Goal: Transaction & Acquisition: Obtain resource

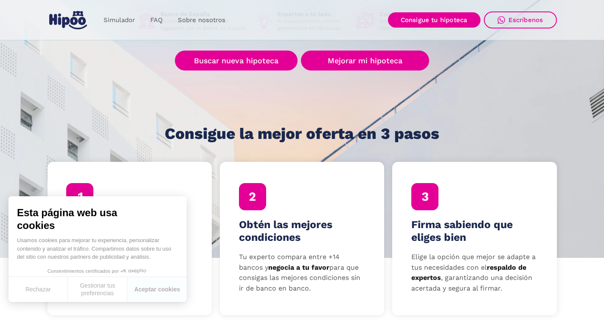
scroll to position [170, 0]
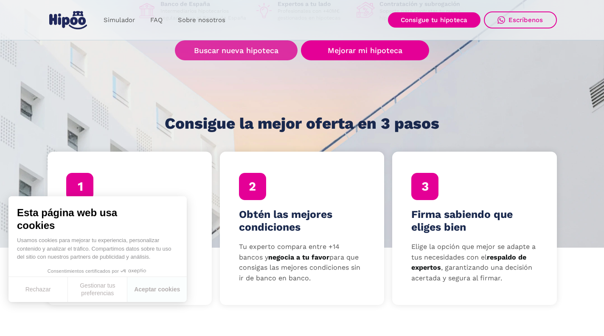
click at [245, 53] on link "Buscar nueva hipoteca" at bounding box center [236, 50] width 123 height 20
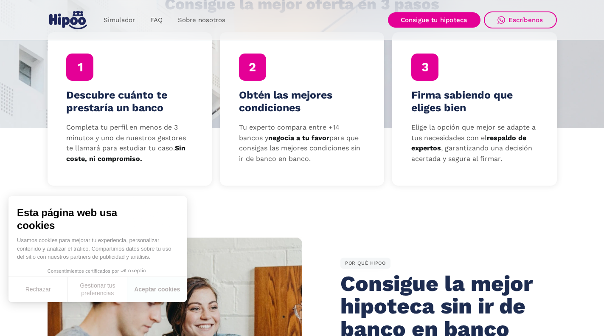
scroll to position [291, 0]
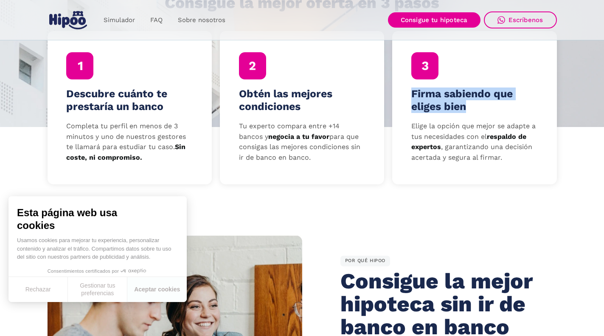
drag, startPoint x: 470, startPoint y: 109, endPoint x: 413, endPoint y: 94, distance: 58.7
click at [413, 94] on h4 "Firma sabiendo que eliges bien" at bounding box center [474, 99] width 126 height 25
drag, startPoint x: 413, startPoint y: 94, endPoint x: 474, endPoint y: 106, distance: 62.2
click at [474, 106] on h4 "Firma sabiendo que eliges bien" at bounding box center [474, 99] width 126 height 25
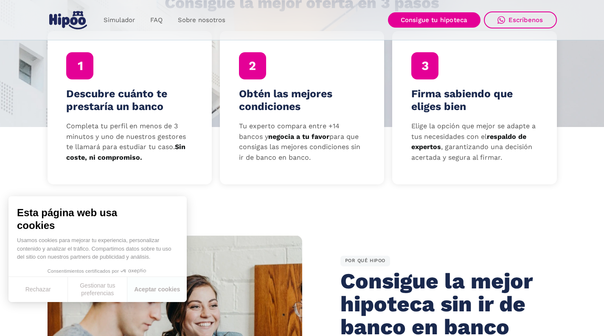
click at [474, 106] on h4 "Firma sabiendo que eliges bien" at bounding box center [474, 99] width 126 height 25
drag, startPoint x: 474, startPoint y: 106, endPoint x: 422, endPoint y: 92, distance: 54.5
click at [422, 92] on h4 "Firma sabiendo que eliges bien" at bounding box center [474, 99] width 126 height 25
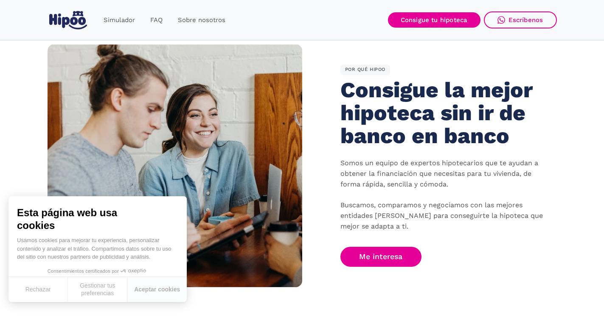
scroll to position [493, 0]
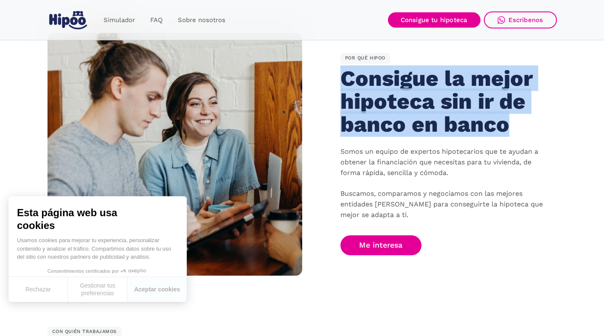
drag, startPoint x: 515, startPoint y: 125, endPoint x: 347, endPoint y: 80, distance: 173.9
click at [347, 80] on h2 "Consigue la mejor hipoteca sin ir de banco en banco" at bounding box center [438, 101] width 196 height 68
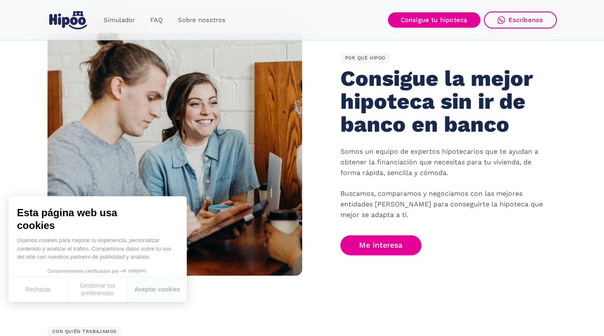
click at [347, 80] on h2 "Consigue la mejor hipoteca sin ir de banco en banco" at bounding box center [438, 101] width 196 height 68
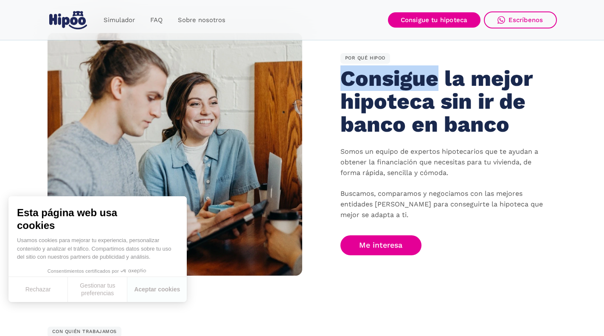
click at [347, 80] on h2 "Consigue la mejor hipoteca sin ir de banco en banco" at bounding box center [438, 101] width 196 height 68
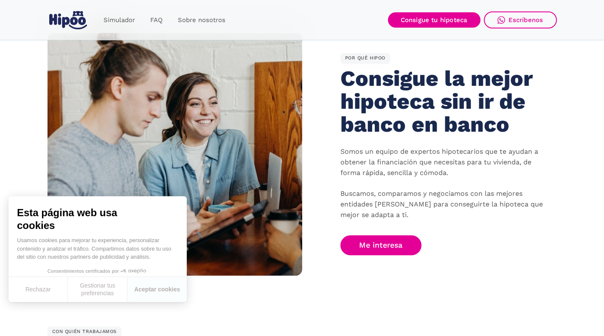
click at [347, 80] on h2 "Consigue la mejor hipoteca sin ir de banco en banco" at bounding box center [438, 101] width 196 height 68
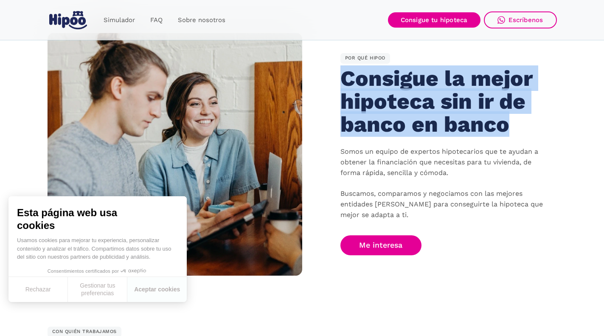
drag, startPoint x: 347, startPoint y: 80, endPoint x: 530, endPoint y: 125, distance: 188.3
click at [530, 125] on h2 "Consigue la mejor hipoteca sin ir de banco en banco" at bounding box center [438, 101] width 196 height 68
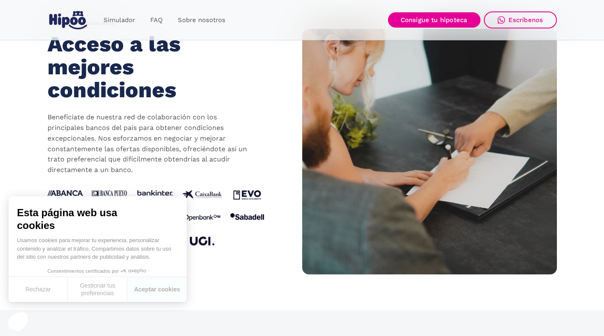
scroll to position [787, 0]
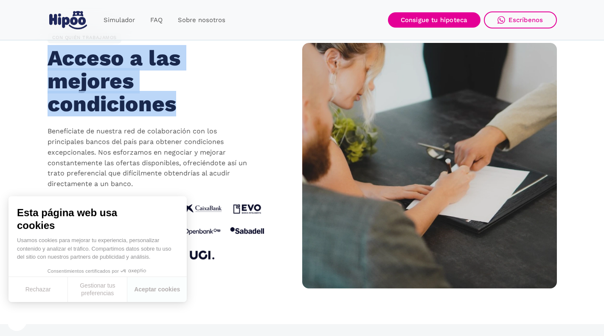
drag, startPoint x: 185, startPoint y: 107, endPoint x: 40, endPoint y: 65, distance: 151.2
click at [40, 65] on section "CON QUIÉN TRABAJAMOS Acceso a las mejores condiciones Benefíciate de nuestra re…" at bounding box center [302, 165] width 604 height 317
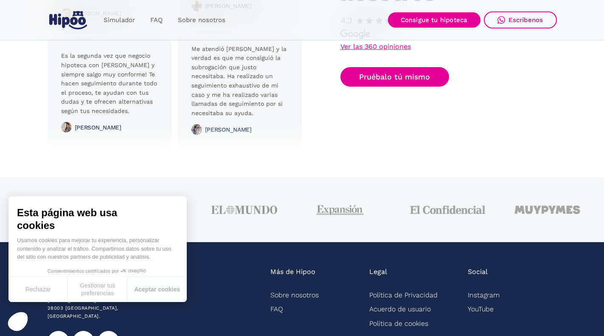
scroll to position [2170, 0]
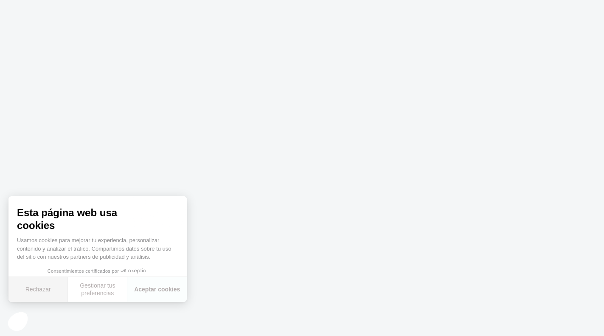
click at [40, 289] on button "Rechazar" at bounding box center [37, 289] width 59 height 25
